Goal: Task Accomplishment & Management: Manage account settings

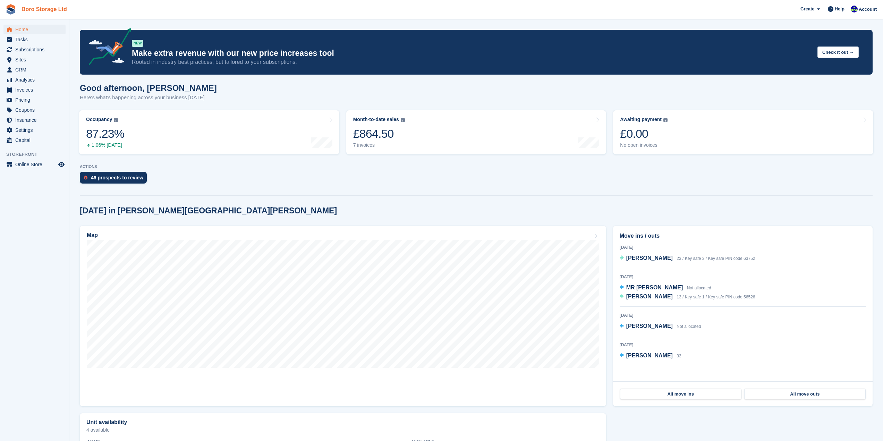
click at [37, 7] on link "Boro Storage Ltd" at bounding box center [44, 8] width 51 height 11
click at [293, 82] on section "NEW Make extra revenue with our new price increases tool Rooted in industry bes…" at bounding box center [475, 319] width 813 height 639
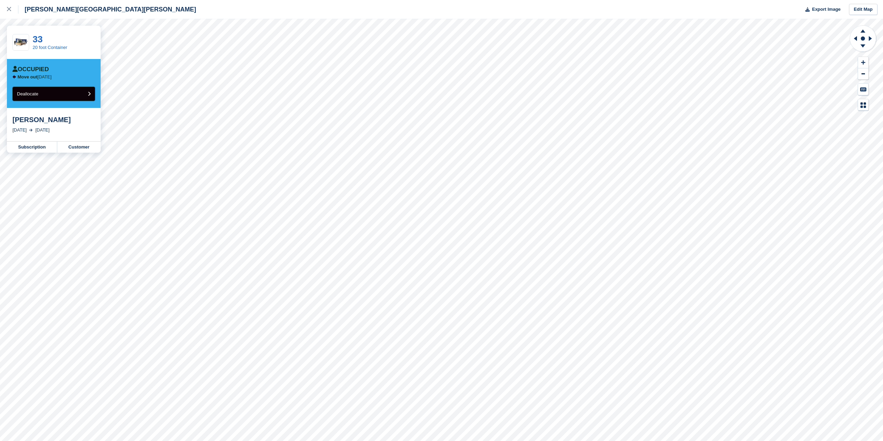
click at [40, 92] on button "Deallocate" at bounding box center [53, 94] width 83 height 14
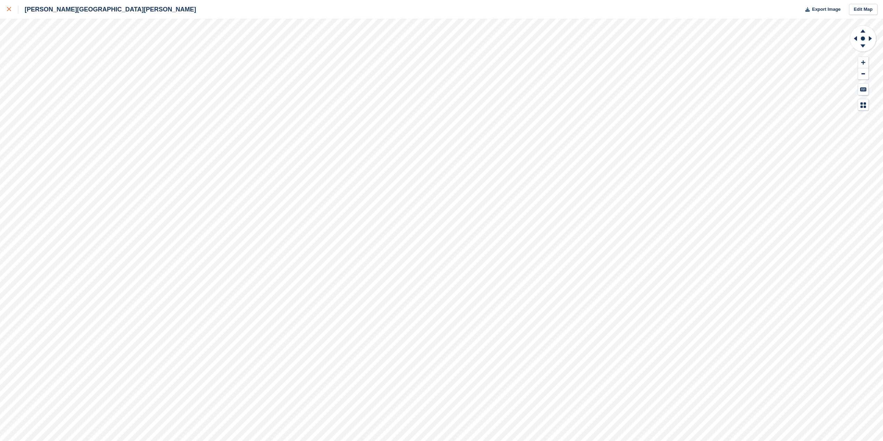
click at [7, 9] on icon at bounding box center [9, 9] width 4 height 4
